Goal: Information Seeking & Learning: Find contact information

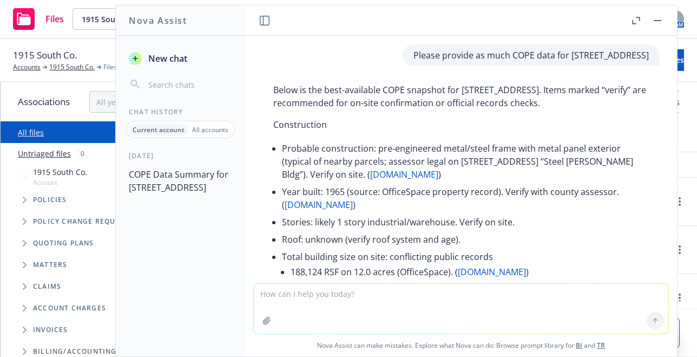
scroll to position [4881, 0]
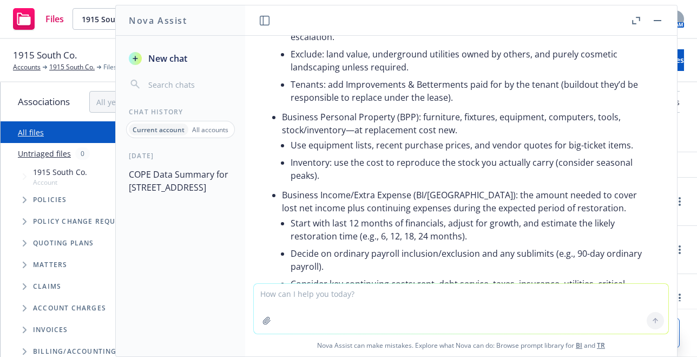
click at [15, 125] on div "All files" at bounding box center [104, 132] width 206 height 22
click at [28, 134] on link "All files" at bounding box center [31, 132] width 26 height 10
click at [25, 221] on icon "Tree Example" at bounding box center [25, 221] width 4 height 6
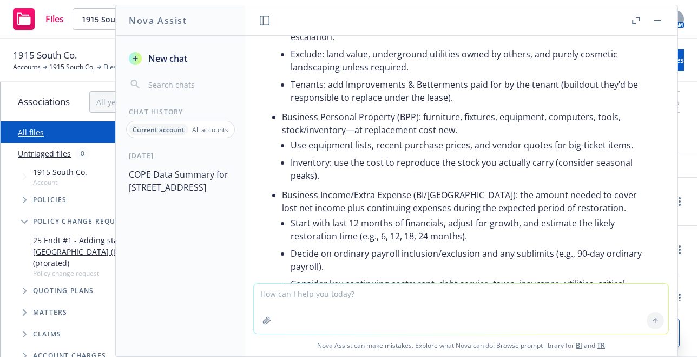
click at [25, 288] on icon "Tree Example" at bounding box center [25, 291] width 4 height 6
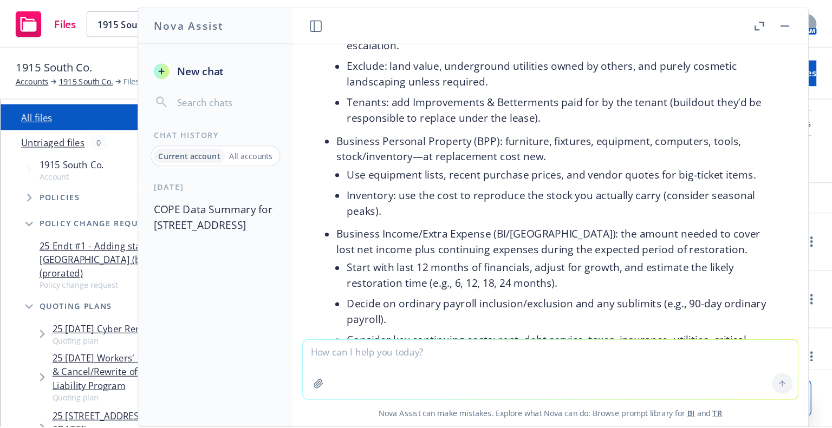
scroll to position [54, 0]
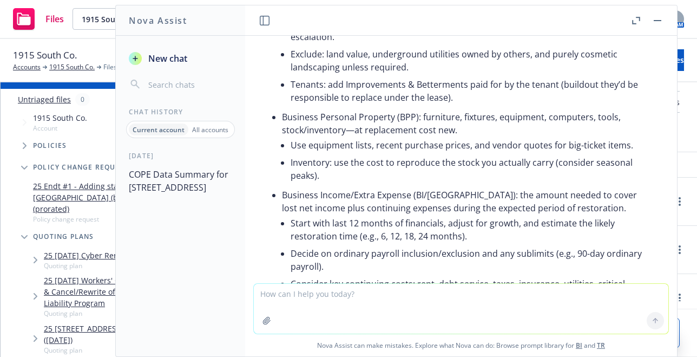
click at [56, 277] on link "25 09/23/25 Workers' Compensation Renewal & Cancel/Rewrite of 4/1/25 Travelers …" at bounding box center [123, 292] width 159 height 34
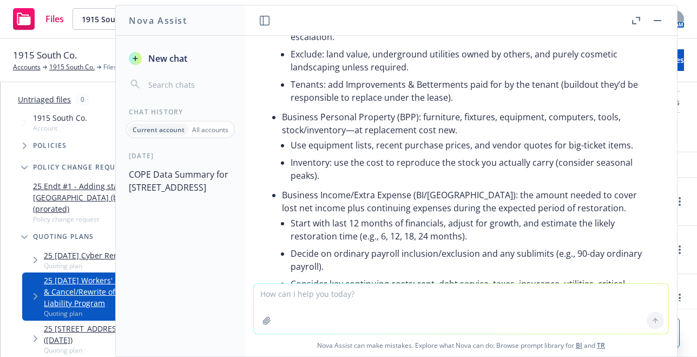
click at [656, 21] on button "button" at bounding box center [657, 20] width 13 height 13
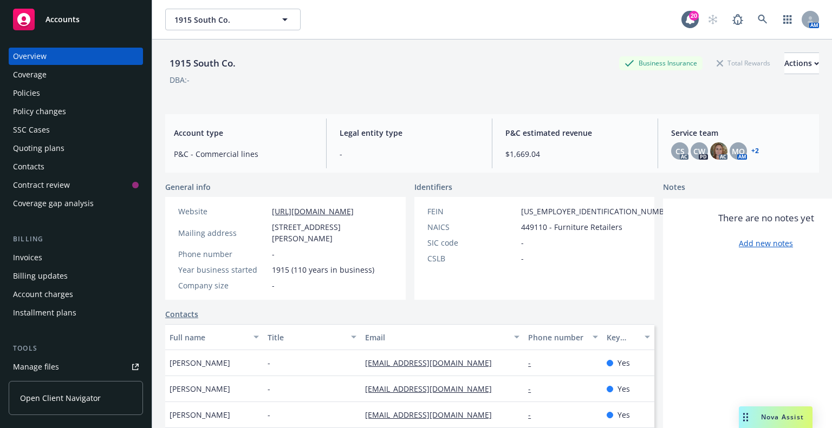
click at [498, 66] on div "1915 South Co. Business Insurance Total Rewards Actions" at bounding box center [492, 64] width 654 height 22
click at [785, 27] on link "button" at bounding box center [787, 20] width 22 height 22
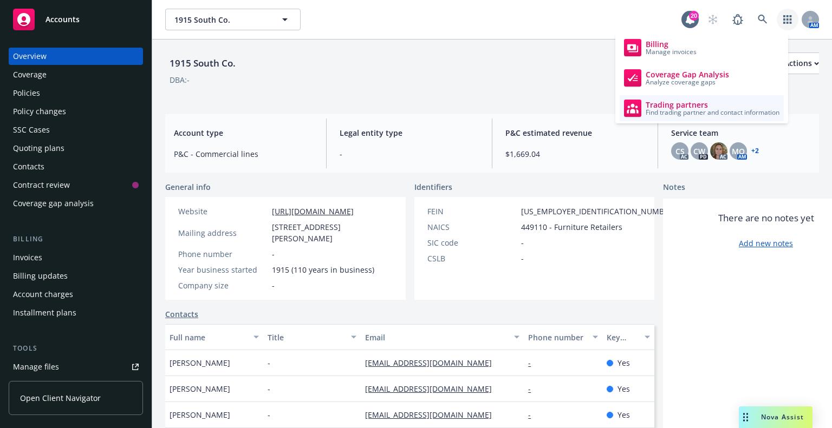
click at [664, 104] on span "Trading partners" at bounding box center [712, 105] width 134 height 9
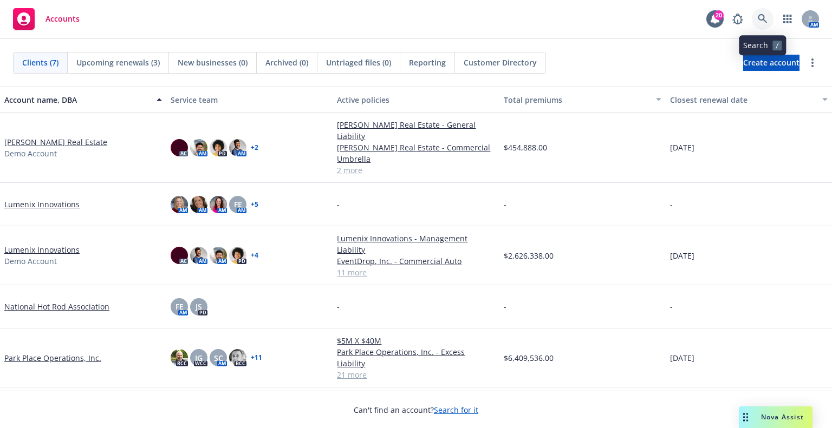
click at [765, 16] on icon at bounding box center [763, 19] width 10 height 10
click at [787, 24] on link "button" at bounding box center [787, 19] width 22 height 22
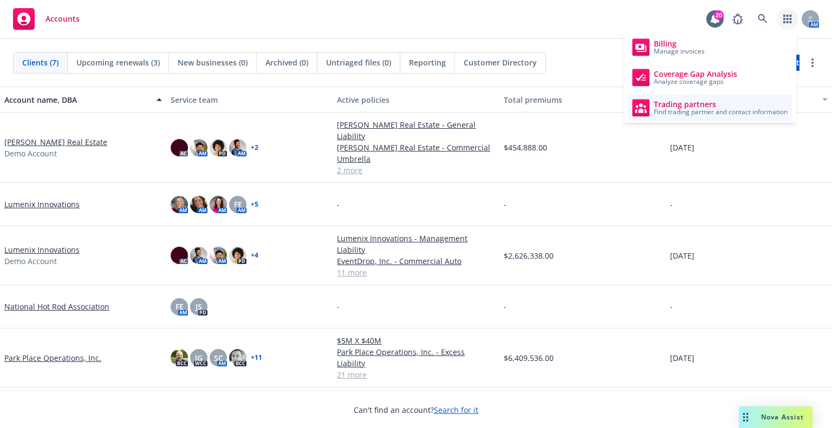
click at [713, 112] on span "Find trading partner and contact information" at bounding box center [721, 112] width 134 height 6
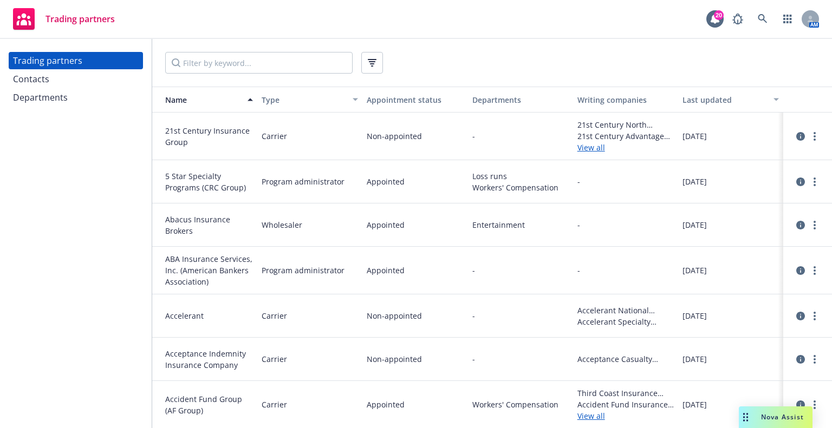
click at [654, 23] on div "Trading partners 20 AM" at bounding box center [416, 19] width 832 height 39
click at [299, 62] on input "Filter by keyword..." at bounding box center [258, 63] width 187 height 22
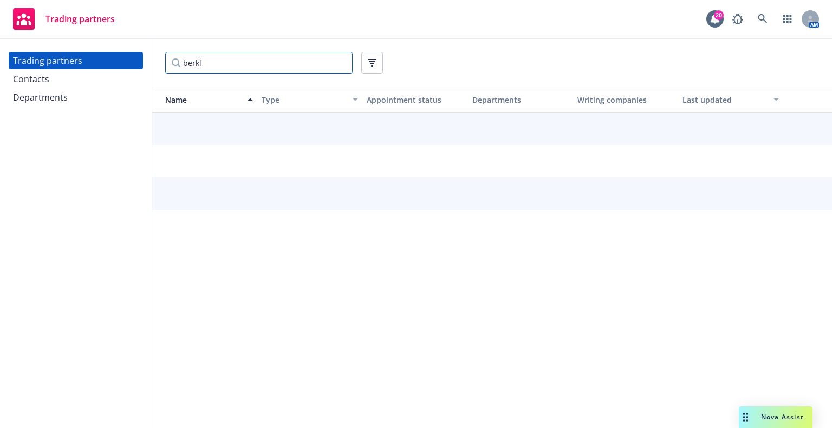
type input "berkl"
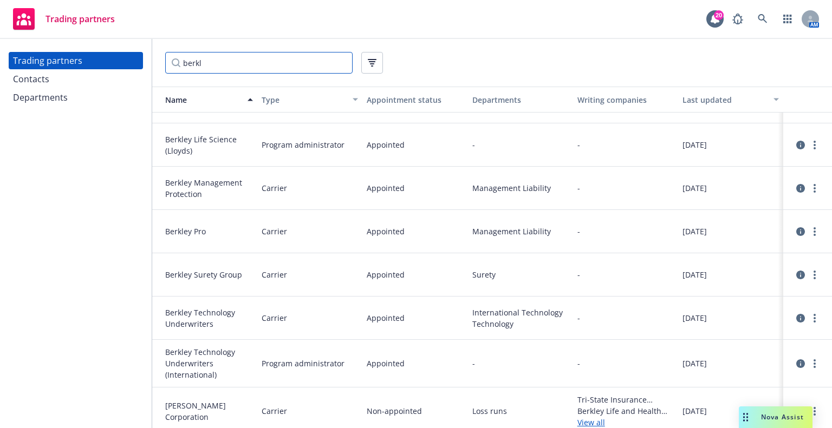
scroll to position [299, 0]
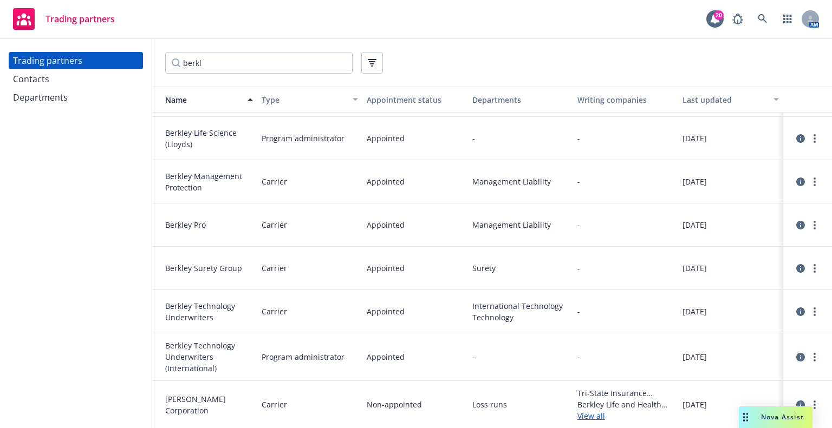
click at [145, 409] on div "Trading partners Contacts Departments" at bounding box center [76, 233] width 152 height 389
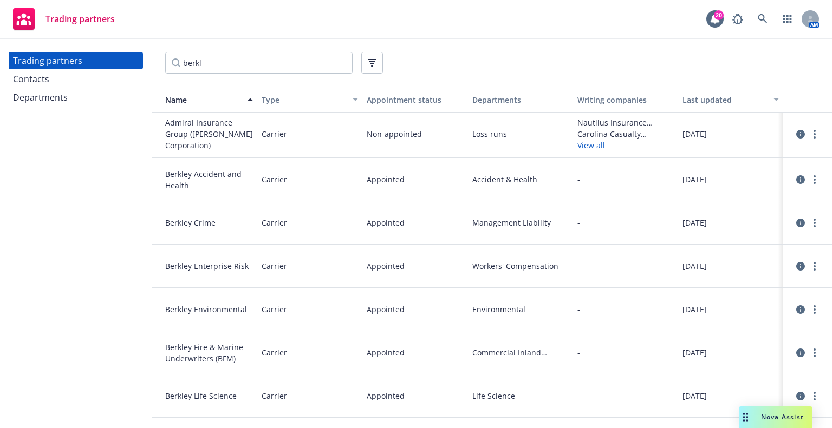
scroll to position [0, 0]
click at [257, 62] on input "berkl" at bounding box center [258, 63] width 187 height 22
click at [107, 82] on div "Contacts" at bounding box center [76, 78] width 126 height 17
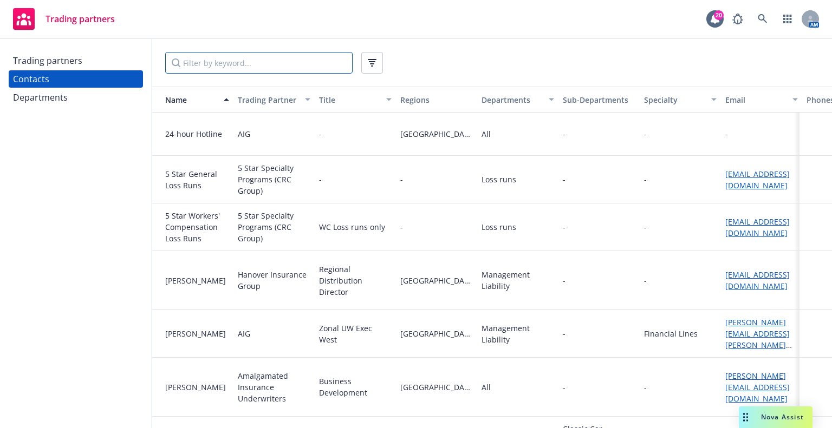
click at [217, 60] on input "Filter by keyword..." at bounding box center [258, 63] width 187 height 22
type input "retail"
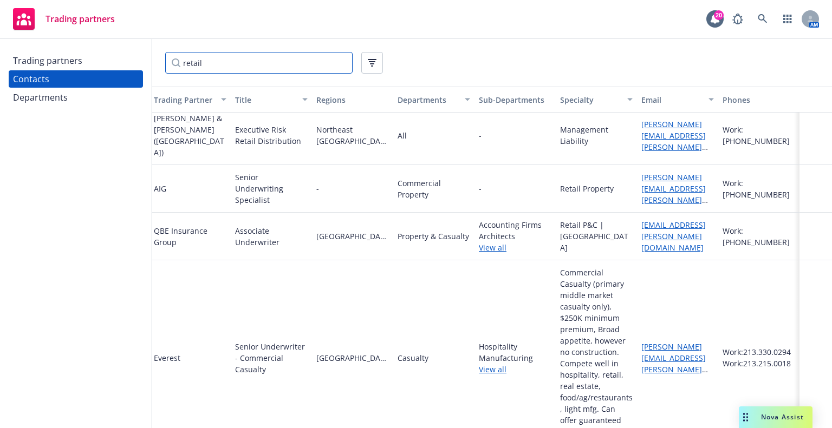
scroll to position [54, 0]
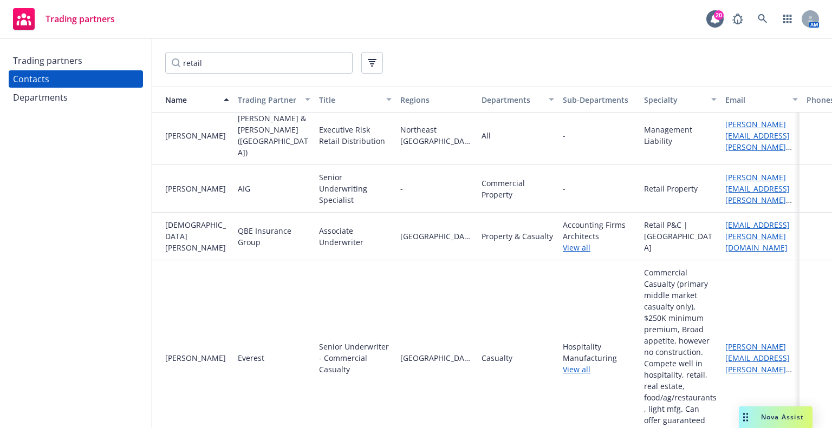
click at [28, 103] on div "Departments" at bounding box center [40, 97] width 55 height 17
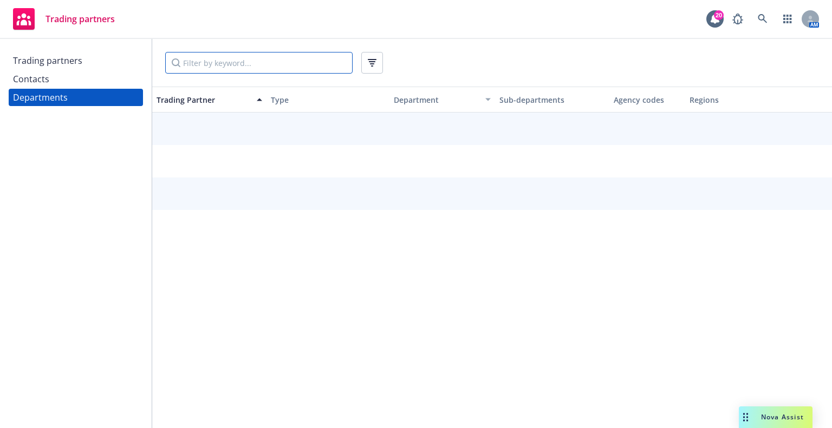
click at [232, 63] on input "Filter by keyword..." at bounding box center [258, 63] width 187 height 22
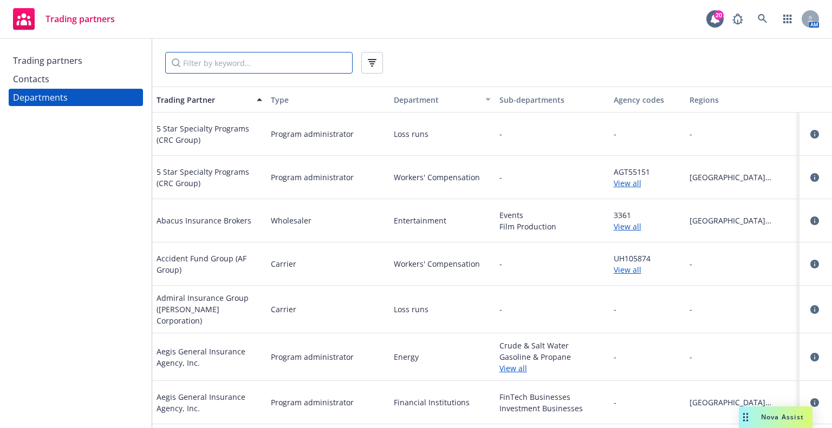
click at [232, 63] on input "Filter by keyword..." at bounding box center [258, 63] width 187 height 22
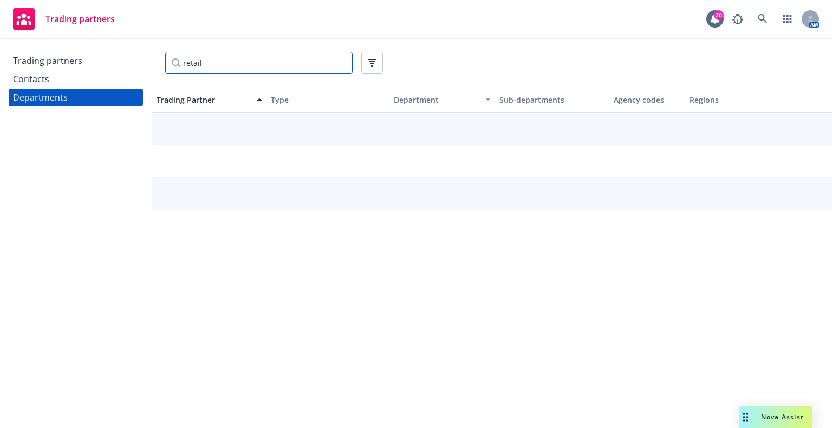
click at [232, 63] on input "retail" at bounding box center [258, 63] width 187 height 22
click at [260, 29] on div "Trading partners 20 AM" at bounding box center [416, 19] width 832 height 39
click at [455, 54] on div "retail" at bounding box center [492, 63] width 654 height 22
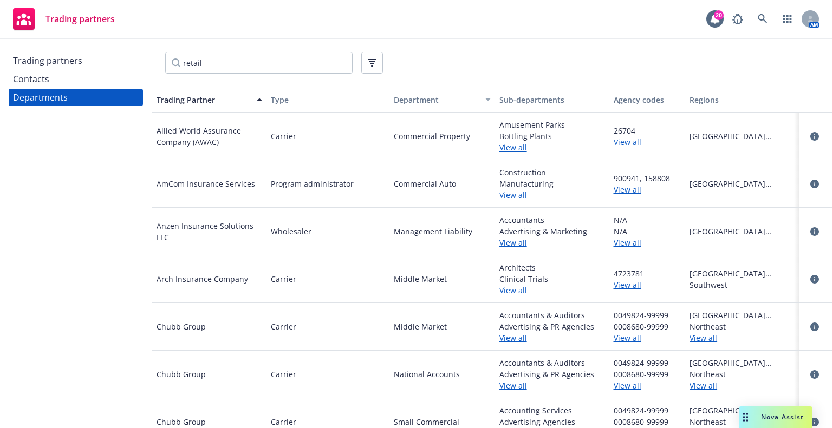
click at [541, 18] on div "Trading partners 20 AM" at bounding box center [416, 19] width 832 height 39
click at [527, 58] on div "retail" at bounding box center [492, 63] width 654 height 22
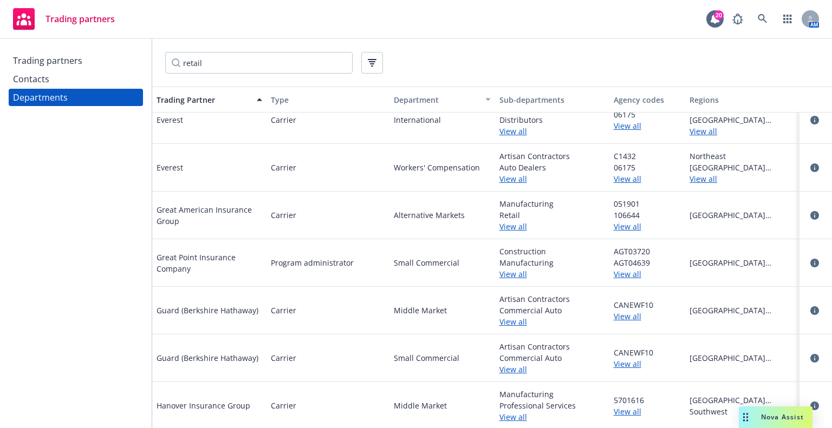
scroll to position [596, 0]
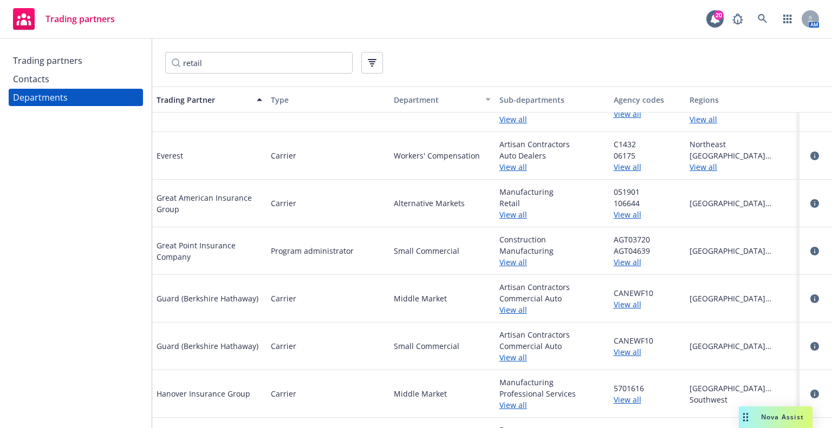
click at [504, 309] on link "View all" at bounding box center [552, 309] width 106 height 11
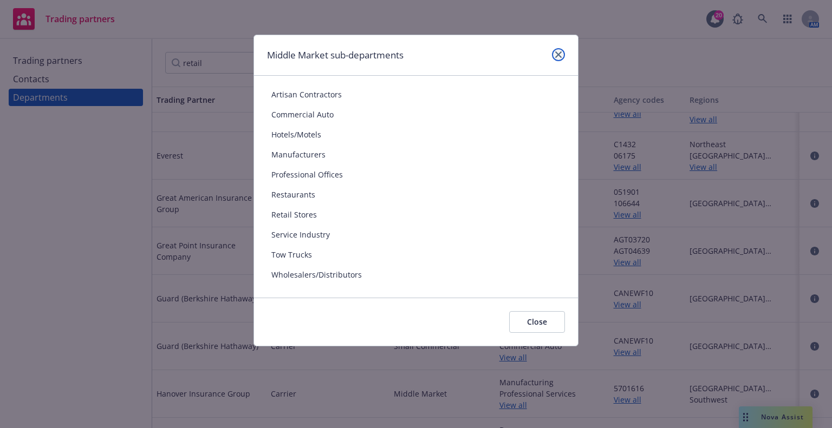
click at [559, 54] on icon "close" at bounding box center [558, 54] width 6 height 6
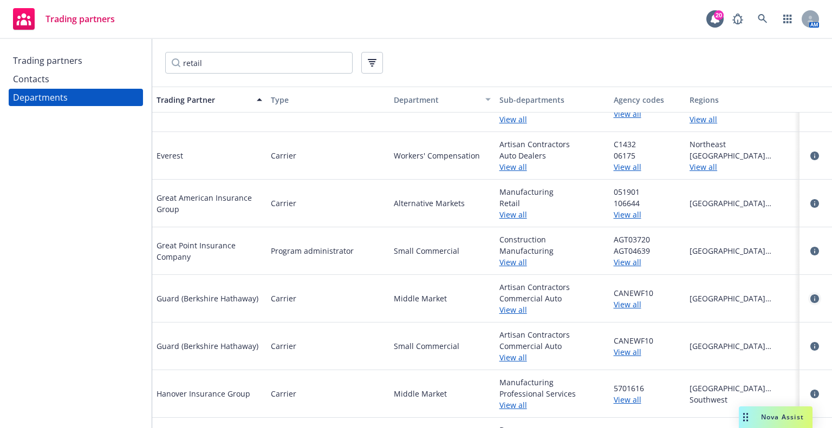
click at [810, 295] on icon "circleInformation" at bounding box center [814, 299] width 9 height 9
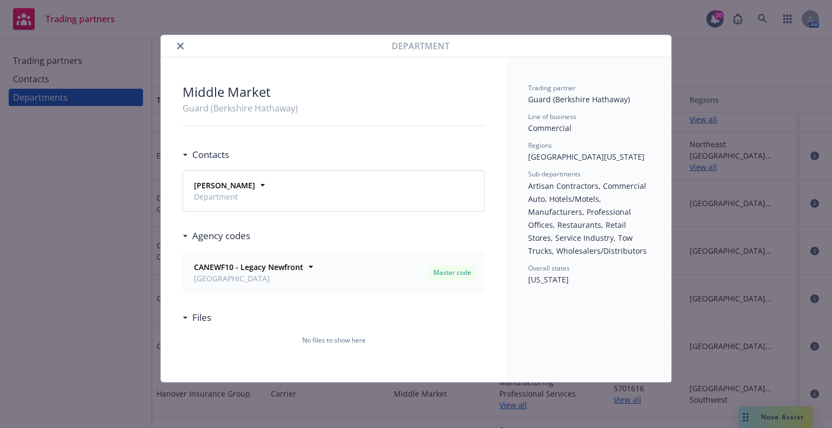
click at [400, 195] on div "[PERSON_NAME] Department" at bounding box center [334, 191] width 288 height 27
click at [255, 180] on strong "[PERSON_NAME]" at bounding box center [224, 185] width 61 height 10
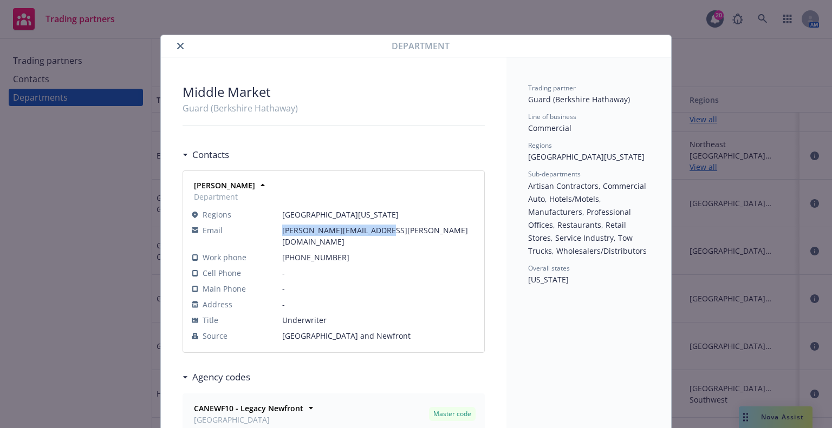
drag, startPoint x: 279, startPoint y: 229, endPoint x: 404, endPoint y: 230, distance: 124.6
click at [404, 230] on span "[PERSON_NAME][EMAIL_ADDRESS][PERSON_NAME][DOMAIN_NAME]" at bounding box center [378, 236] width 193 height 23
copy span "[PERSON_NAME][EMAIL_ADDRESS][PERSON_NAME][DOMAIN_NAME]"
click at [174, 47] on button "close" at bounding box center [180, 46] width 13 height 13
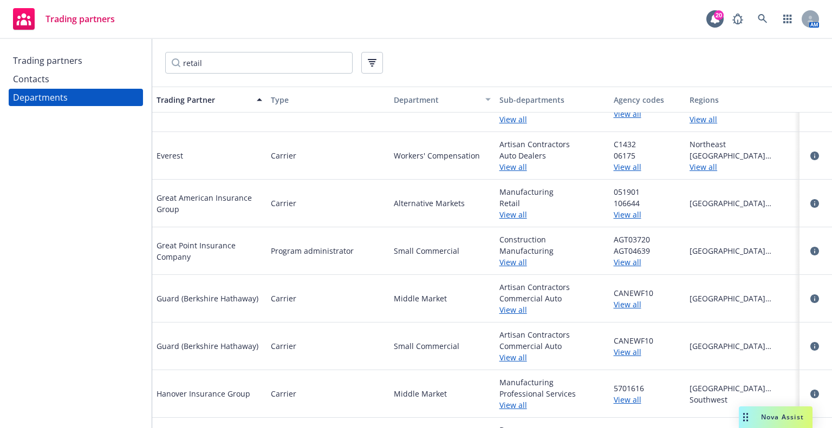
click at [290, 25] on div "Trading partners 20 AM" at bounding box center [416, 19] width 832 height 39
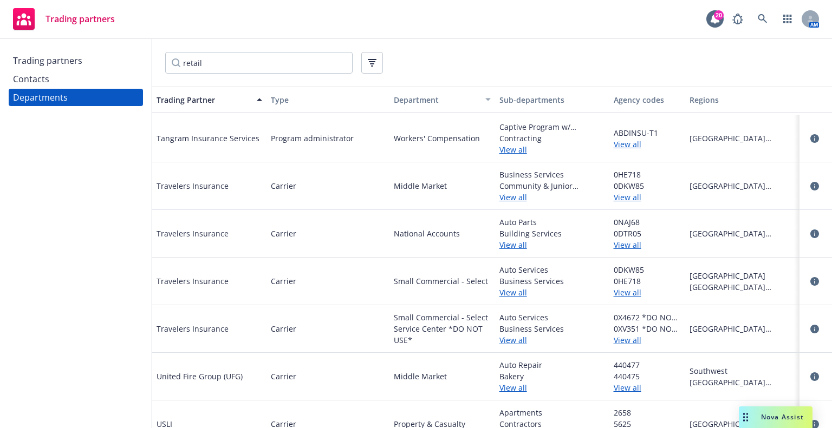
scroll to position [1624, 0]
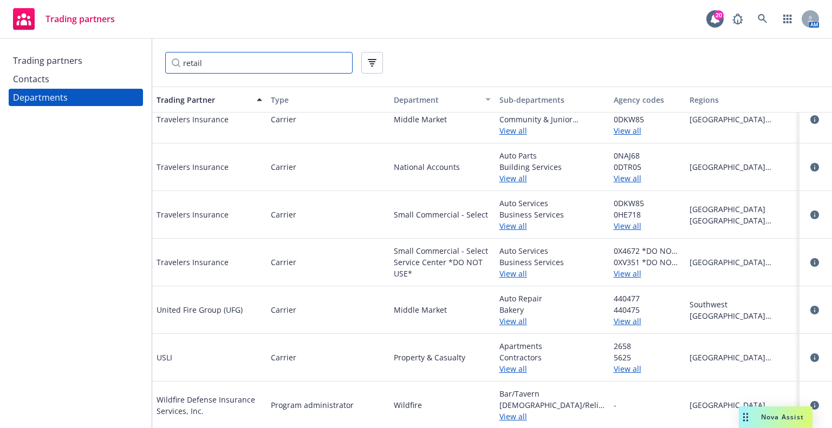
click at [185, 62] on input "retail" at bounding box center [258, 63] width 187 height 22
drag, startPoint x: 208, startPoint y: 60, endPoint x: 187, endPoint y: 57, distance: 21.3
click at [187, 57] on input "retail" at bounding box center [258, 63] width 187 height 22
type input "r"
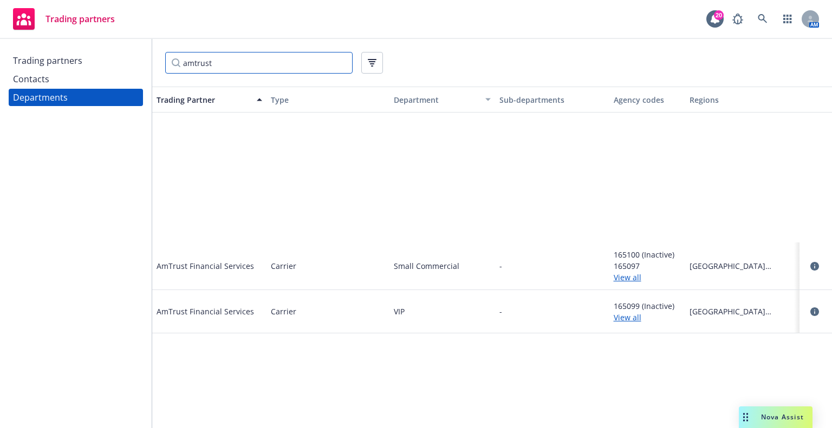
scroll to position [0, 0]
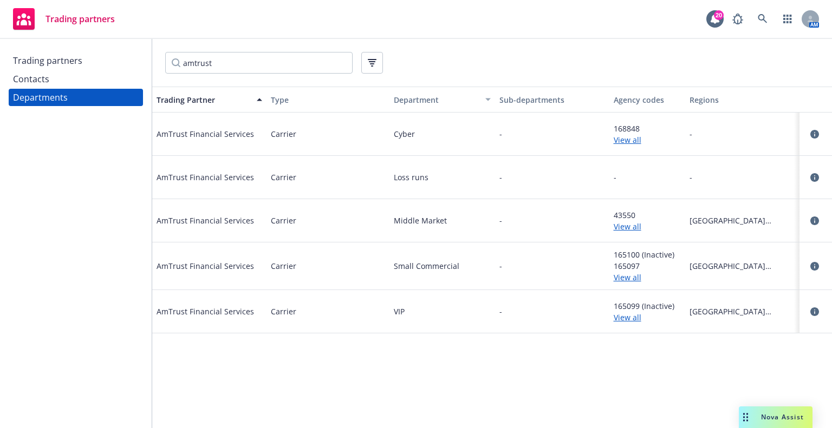
click at [197, 211] on div "AmTrust Financial Services" at bounding box center [209, 220] width 114 height 43
click at [815, 221] on icon "circleInformation" at bounding box center [814, 221] width 9 height 9
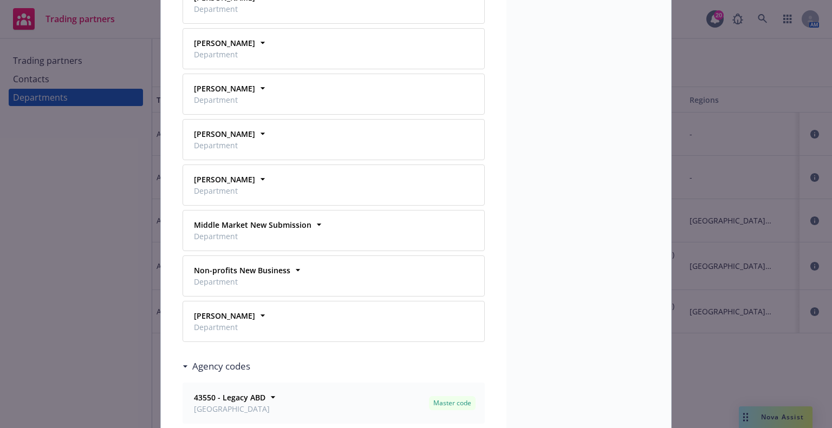
scroll to position [271, 0]
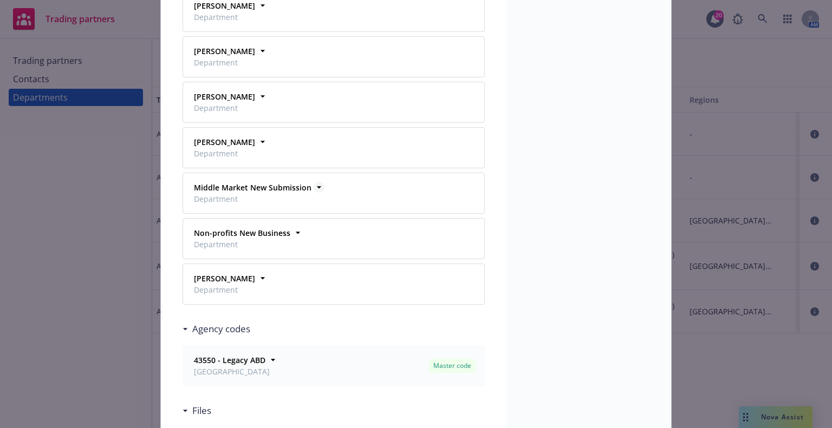
click at [281, 188] on strong "Middle Market New Submission" at bounding box center [253, 187] width 118 height 10
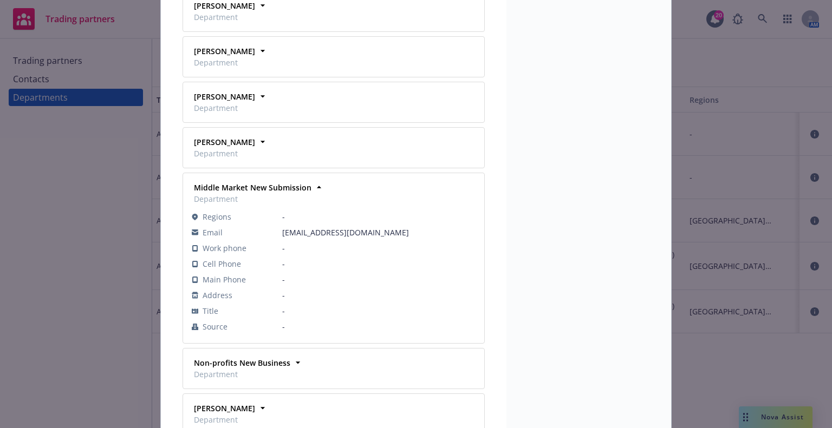
click at [291, 238] on span "[EMAIL_ADDRESS][DOMAIN_NAME]" at bounding box center [378, 232] width 193 height 11
drag, startPoint x: 277, startPoint y: 231, endPoint x: 282, endPoint y: 246, distance: 15.6
click at [282, 240] on tr "Email [EMAIL_ADDRESS][DOMAIN_NAME]" at bounding box center [334, 233] width 284 height 16
copy tr "[EMAIL_ADDRESS][DOMAIN_NAME]"
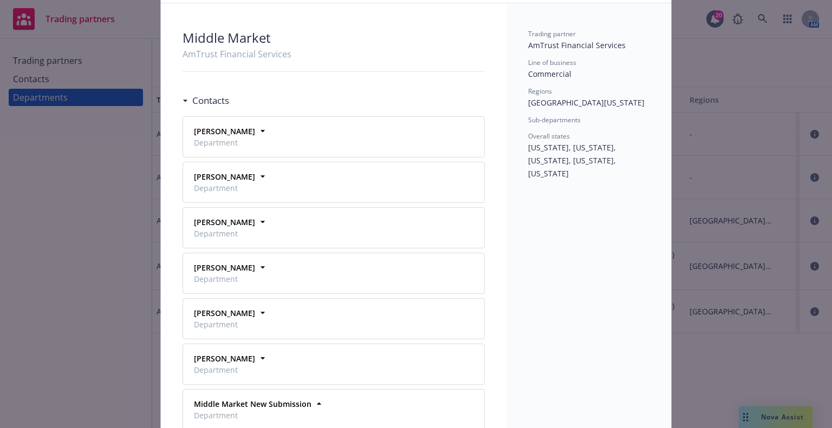
scroll to position [0, 0]
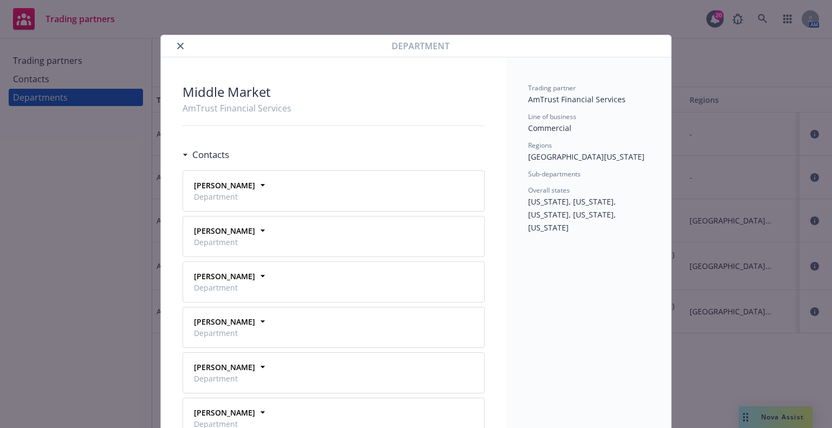
click at [182, 47] on div at bounding box center [278, 46] width 226 height 13
click at [174, 45] on button "close" at bounding box center [180, 46] width 13 height 13
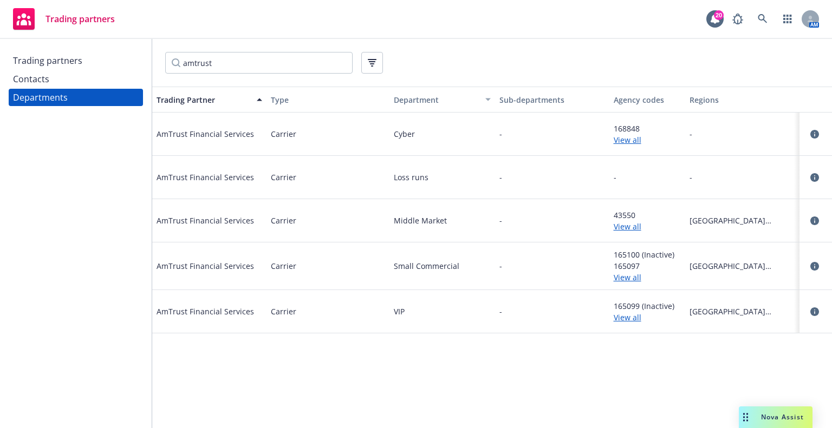
click at [259, 8] on div "Trading partners 20 AM" at bounding box center [416, 19] width 832 height 39
click at [287, 62] on input "amtrust" at bounding box center [258, 63] width 187 height 22
drag, startPoint x: 277, startPoint y: 62, endPoint x: 119, endPoint y: 47, distance: 159.4
click at [119, 47] on div "Trading partners Contacts Departments amtrust Trading Partner Type Department S…" at bounding box center [416, 233] width 832 height 389
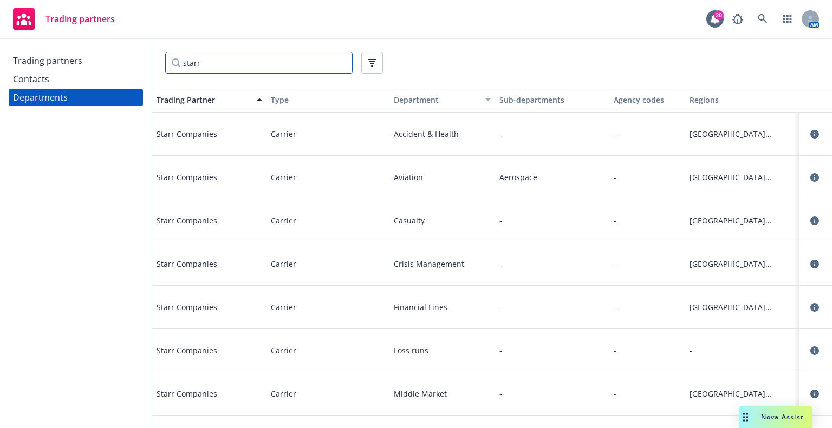
type input "starr"
click at [95, 80] on div "Contacts" at bounding box center [76, 78] width 126 height 17
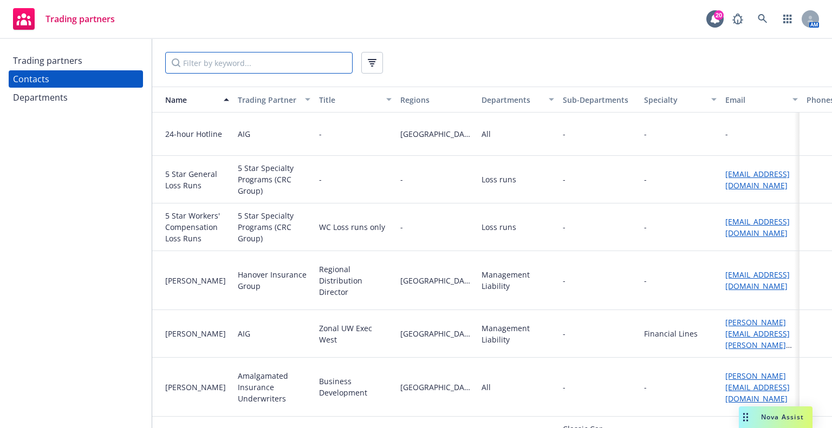
click at [282, 58] on input "Filter by keyword..." at bounding box center [258, 63] width 187 height 22
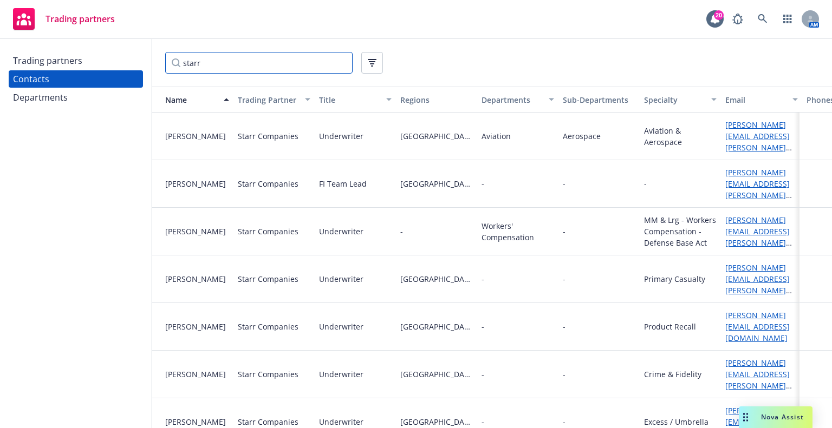
type input "starr"
click at [432, 50] on div "starr" at bounding box center [492, 63] width 680 height 48
click at [766, 21] on icon at bounding box center [763, 19] width 10 height 10
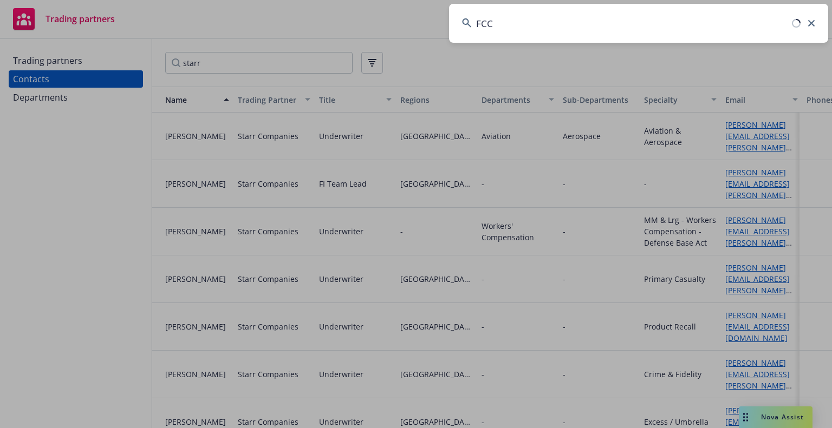
type input "FCCI"
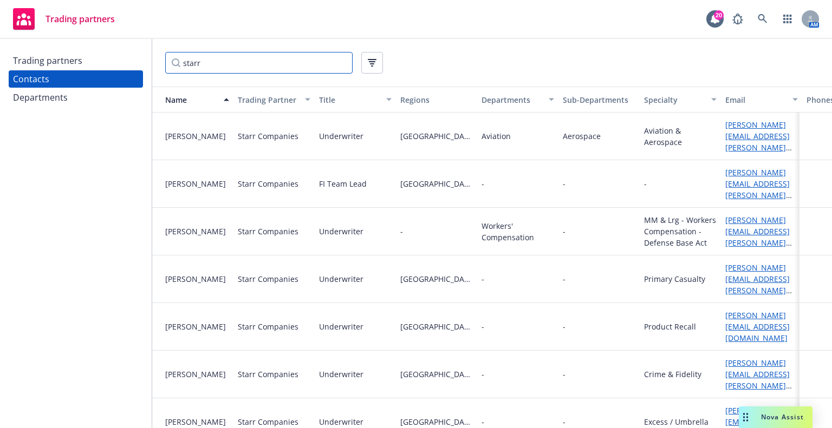
click at [342, 58] on input "starr" at bounding box center [258, 63] width 187 height 22
drag, startPoint x: 302, startPoint y: 67, endPoint x: 158, endPoint y: 79, distance: 145.1
click at [157, 79] on div "starr" at bounding box center [492, 63] width 680 height 48
type input "FCCI"
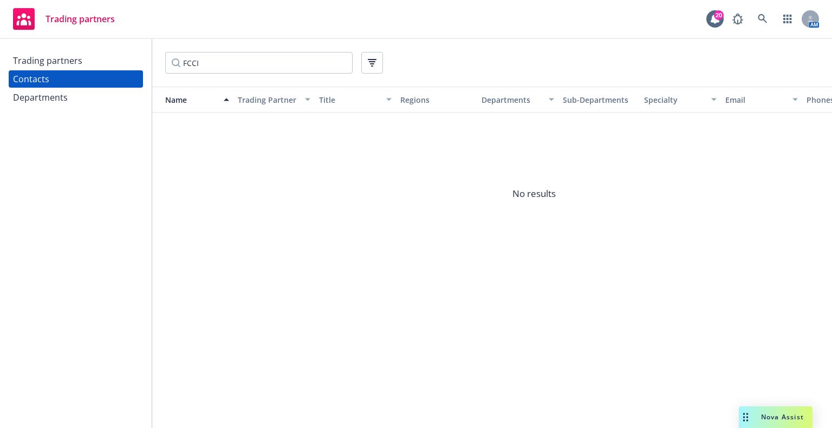
click at [96, 63] on div "Trading partners" at bounding box center [76, 60] width 126 height 17
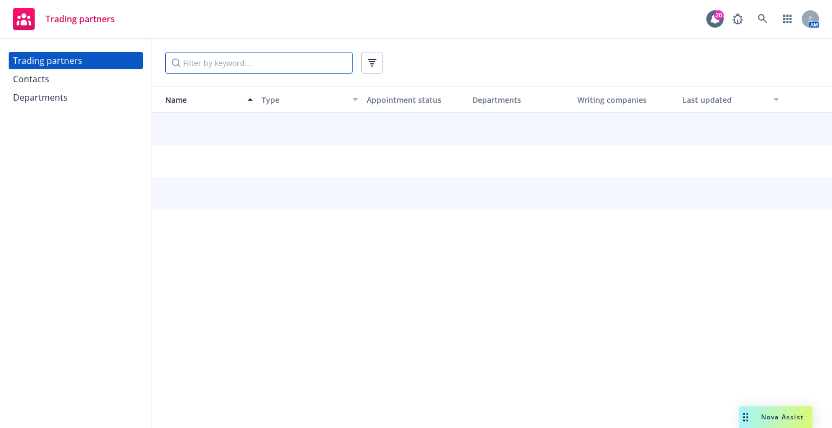
click at [208, 61] on input "Filter by keyword..." at bounding box center [258, 63] width 187 height 22
type input "FCCI"
click at [260, 60] on input "Filter by keyword..." at bounding box center [258, 63] width 187 height 22
type input "retail"
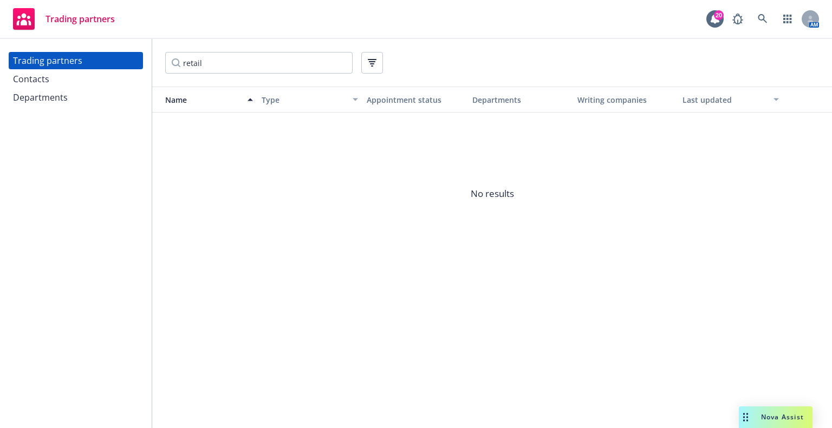
click at [63, 79] on div "Contacts" at bounding box center [76, 78] width 126 height 17
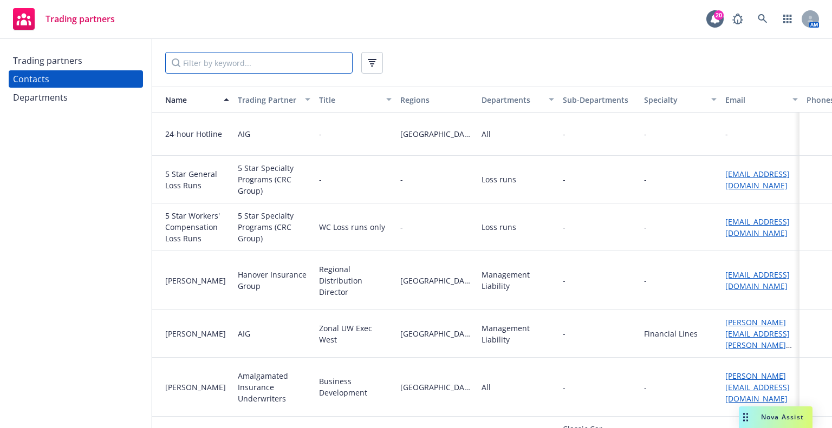
click at [230, 64] on input "Filter by keyword..." at bounding box center [258, 63] width 187 height 22
type input "retail"
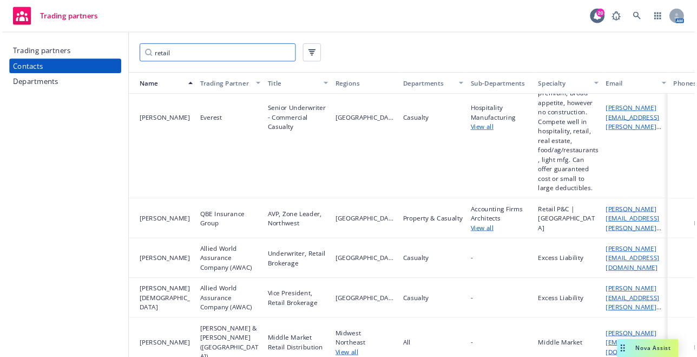
scroll to position [514, 0]
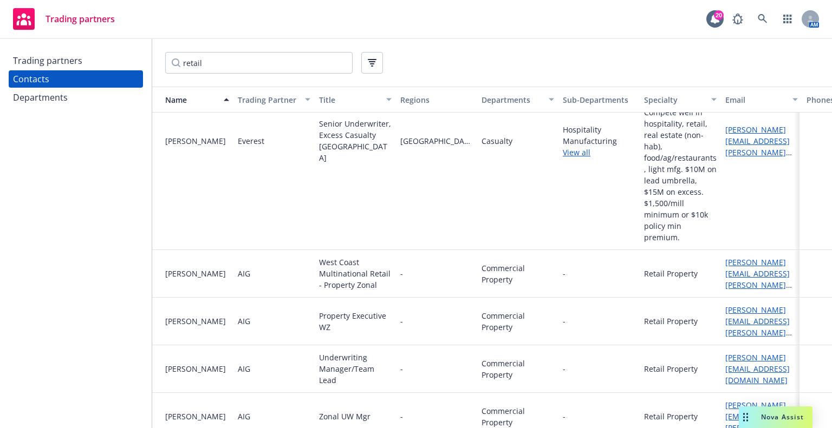
click at [98, 95] on div "Departments" at bounding box center [76, 97] width 126 height 17
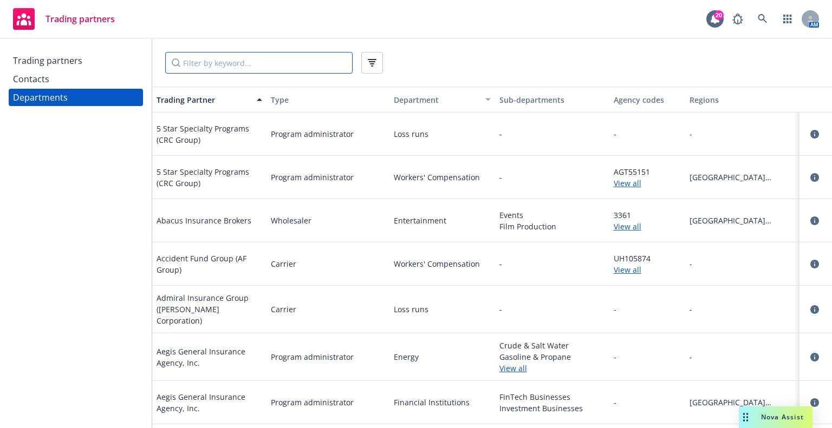
click at [208, 66] on input "Filter by keyword..." at bounding box center [258, 63] width 187 height 22
type input "retail"
